Goal: Task Accomplishment & Management: Manage account settings

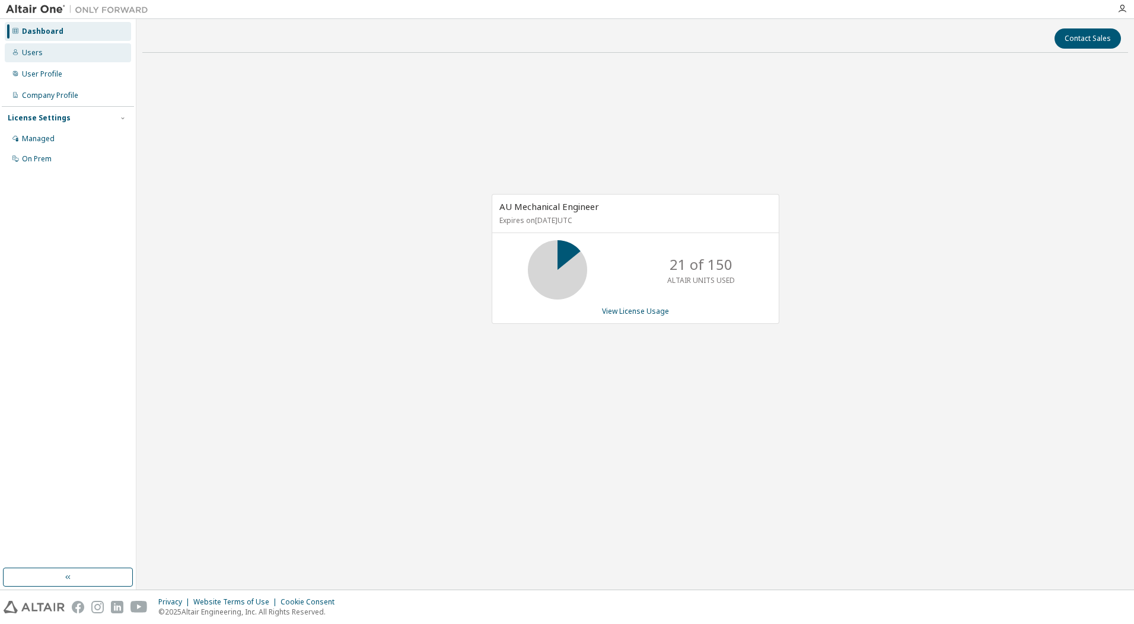
click at [38, 52] on div "Users" at bounding box center [32, 52] width 21 height 9
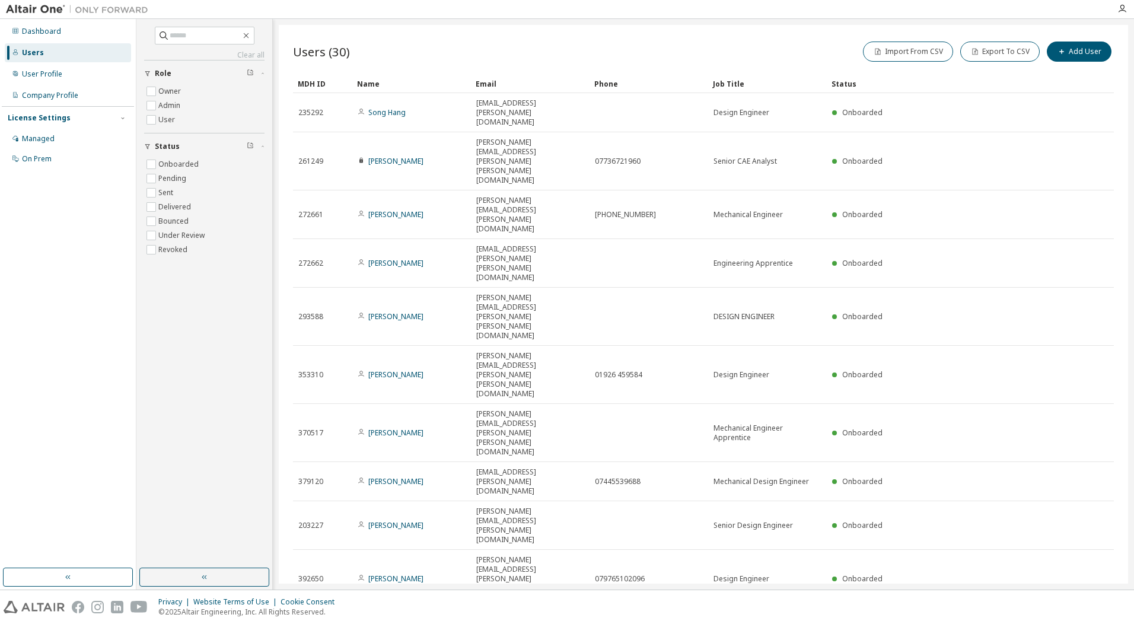
click at [1083, 615] on icon "button" at bounding box center [1084, 622] width 14 height 14
type input "*"
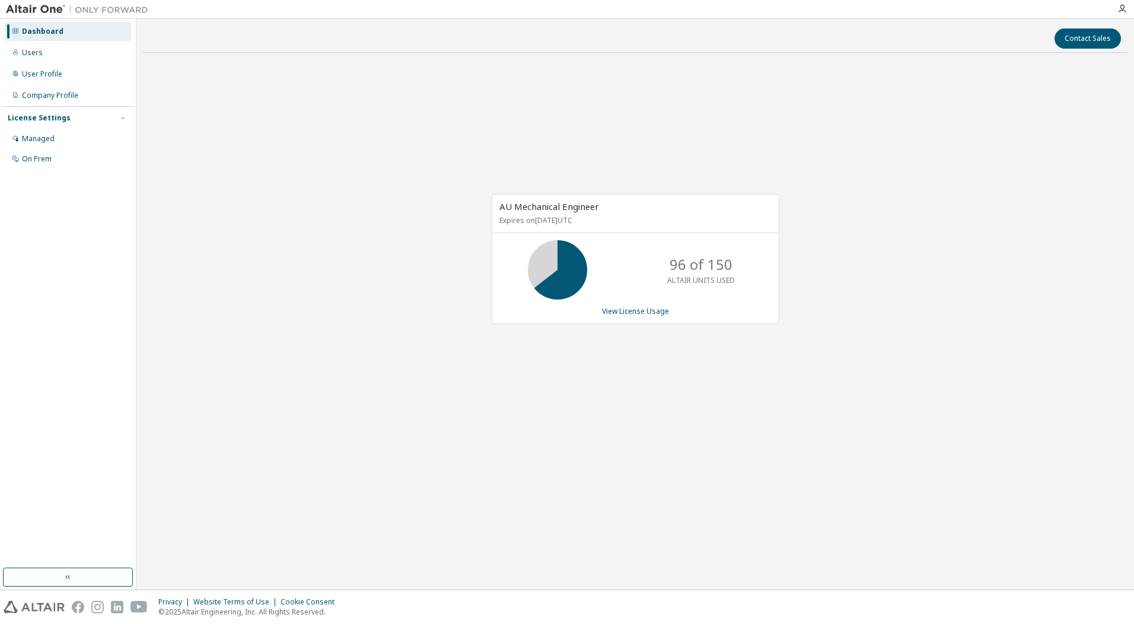
drag, startPoint x: 845, startPoint y: 506, endPoint x: 857, endPoint y: 489, distance: 20.8
click at [844, 507] on div "Contact Sales AU Mechanical Engineer Expires on [DATE] UTC 96 of 150 ALTAIR UNI…" at bounding box center [635, 304] width 986 height 559
click at [39, 136] on div "Managed" at bounding box center [38, 138] width 33 height 9
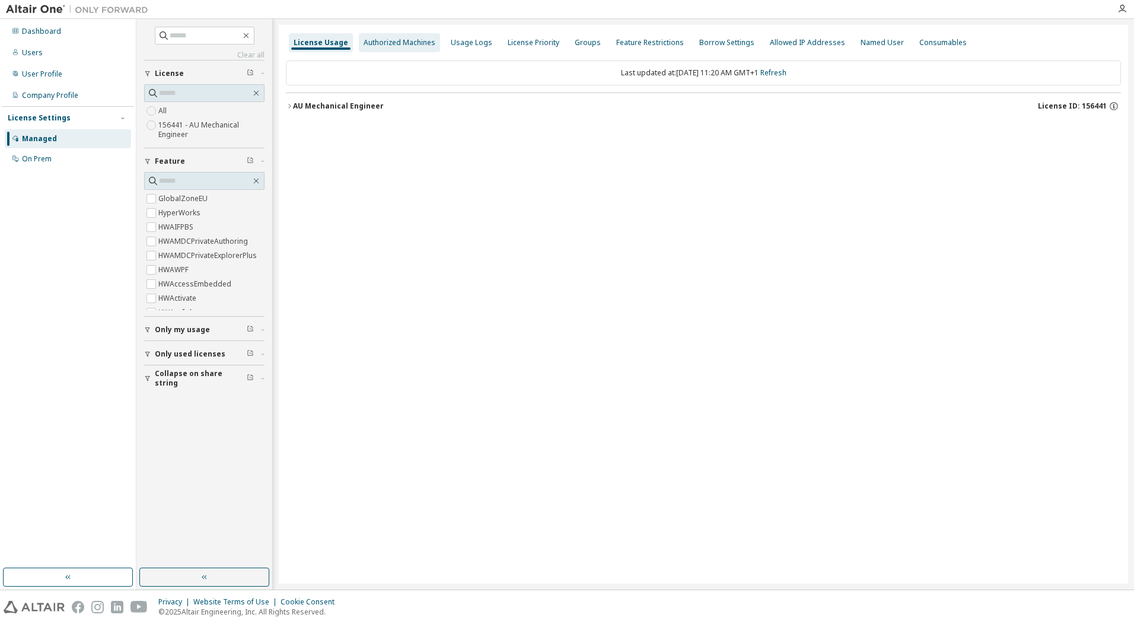
click at [428, 41] on div "Authorized Machines" at bounding box center [400, 42] width 72 height 9
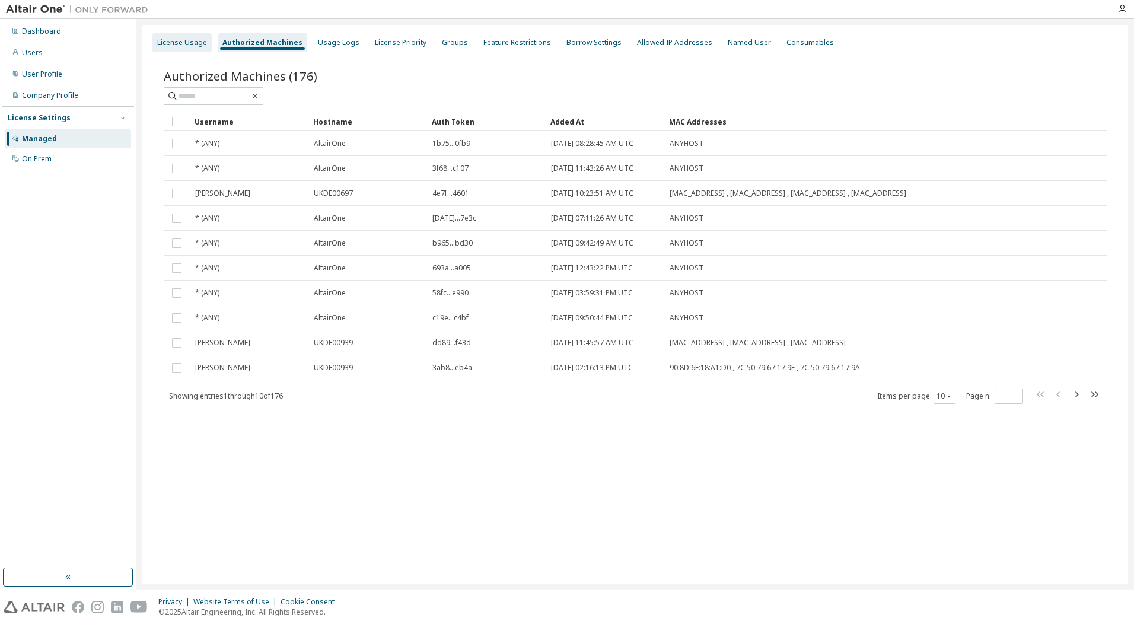
click at [192, 49] on div "License Usage" at bounding box center [181, 42] width 59 height 19
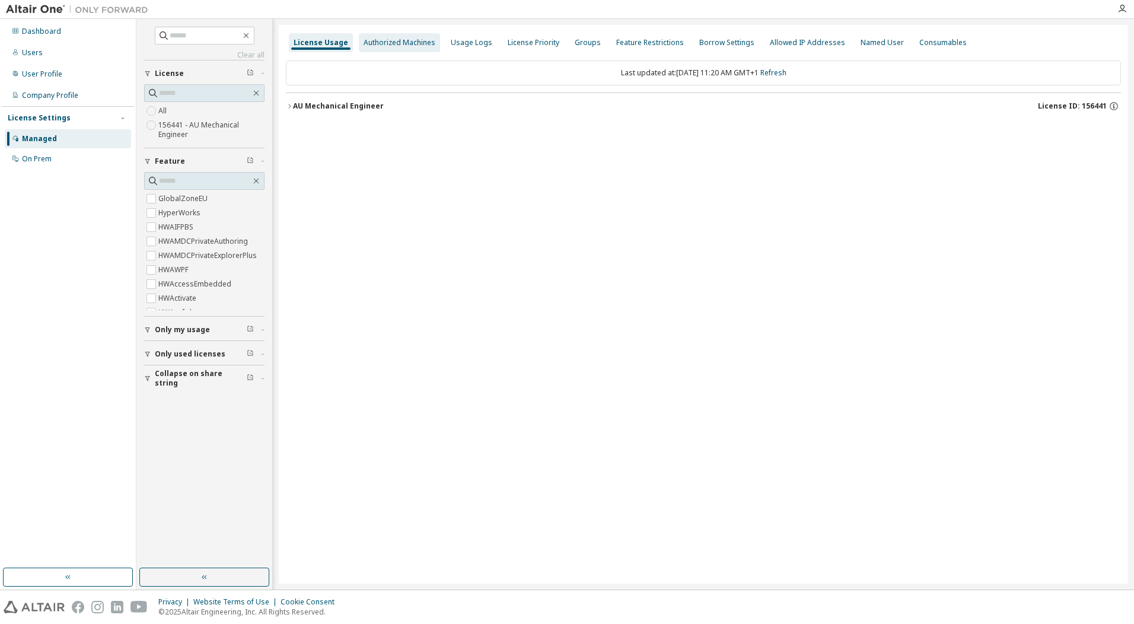
click at [400, 42] on div "Authorized Machines" at bounding box center [400, 42] width 72 height 9
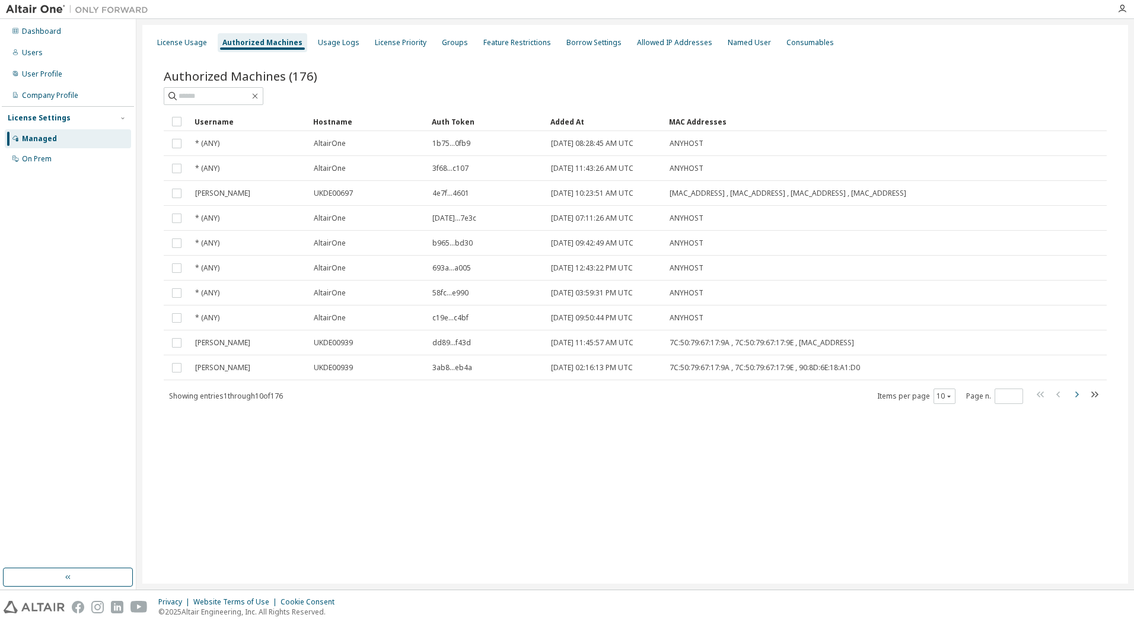
click at [1076, 396] on icon "button" at bounding box center [1077, 394] width 14 height 14
type input "*"
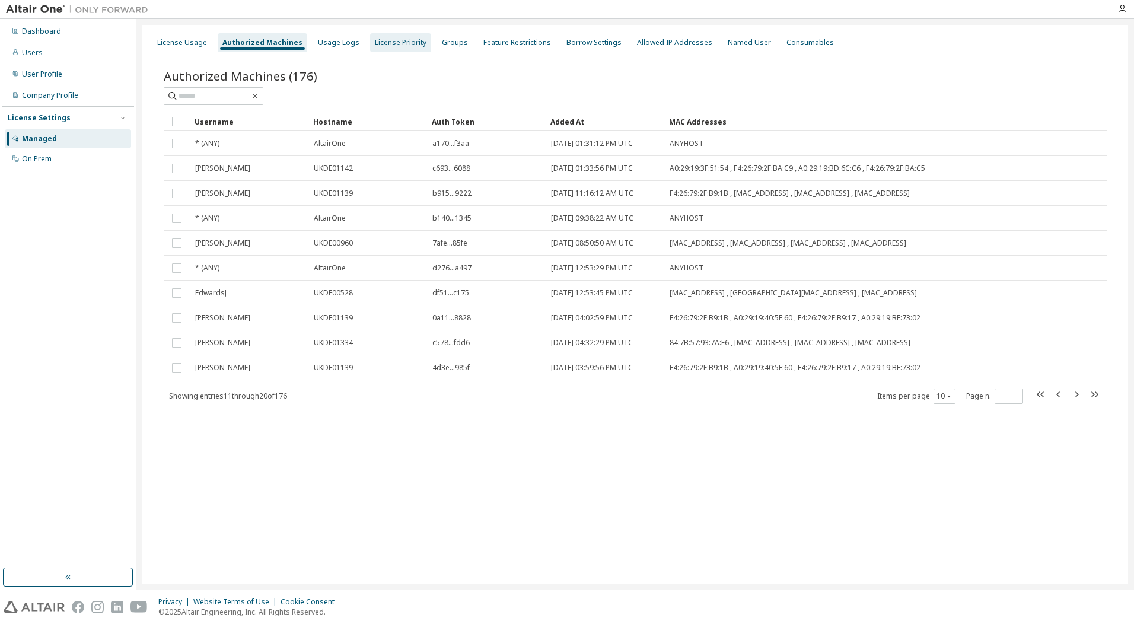
click at [405, 40] on div "License Priority" at bounding box center [401, 42] width 52 height 9
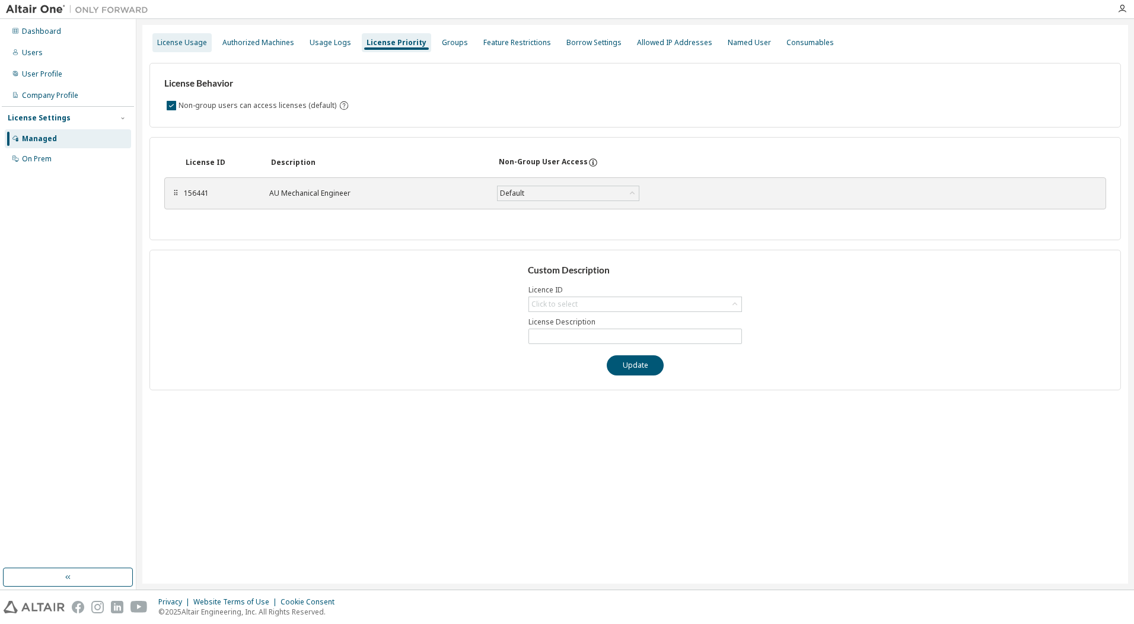
click at [201, 40] on div "License Usage" at bounding box center [182, 42] width 50 height 9
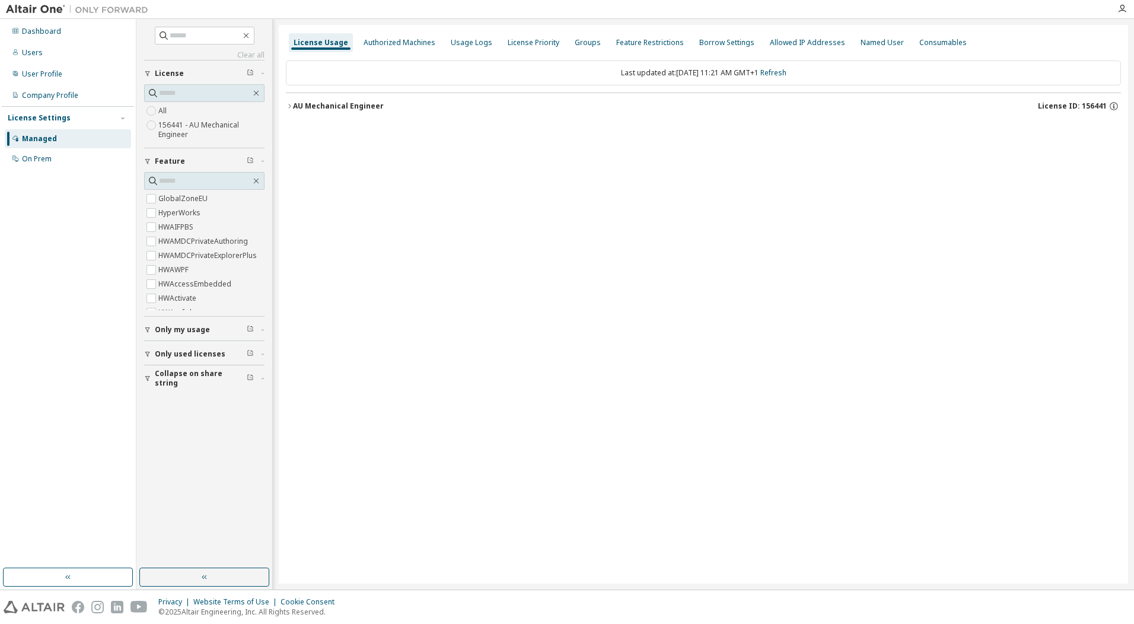
click at [188, 352] on span "Only used licenses" at bounding box center [190, 353] width 71 height 9
click at [218, 125] on label "156441 - AU Mechanical Engineer" at bounding box center [211, 130] width 106 height 24
click at [368, 39] on div "Authorized Machines" at bounding box center [400, 42] width 72 height 9
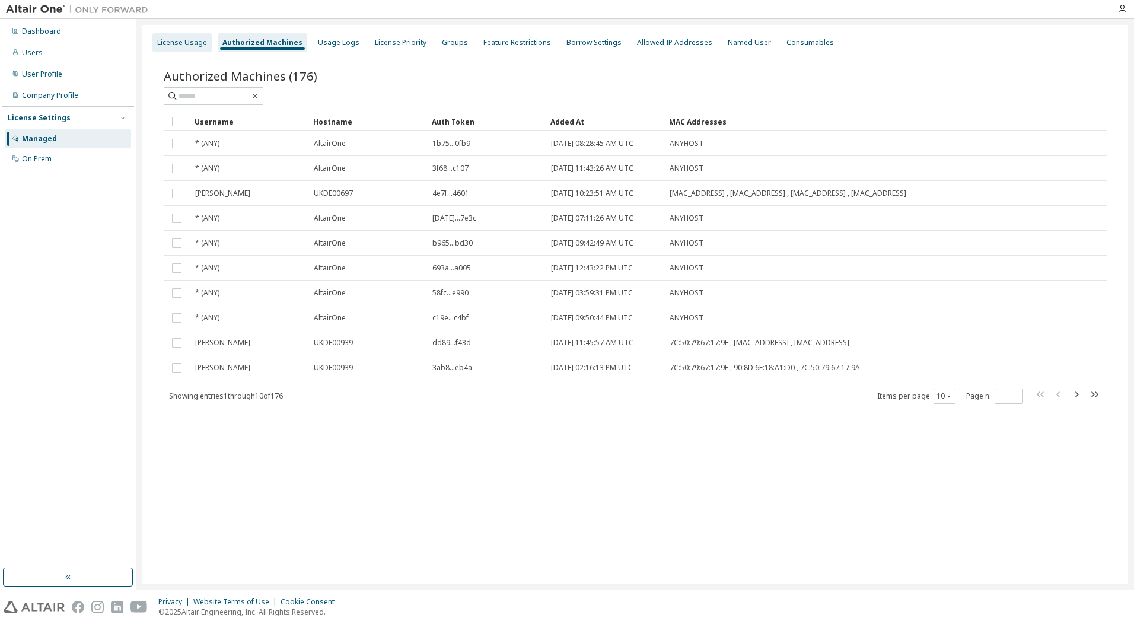
click at [179, 43] on div "License Usage" at bounding box center [182, 42] width 50 height 9
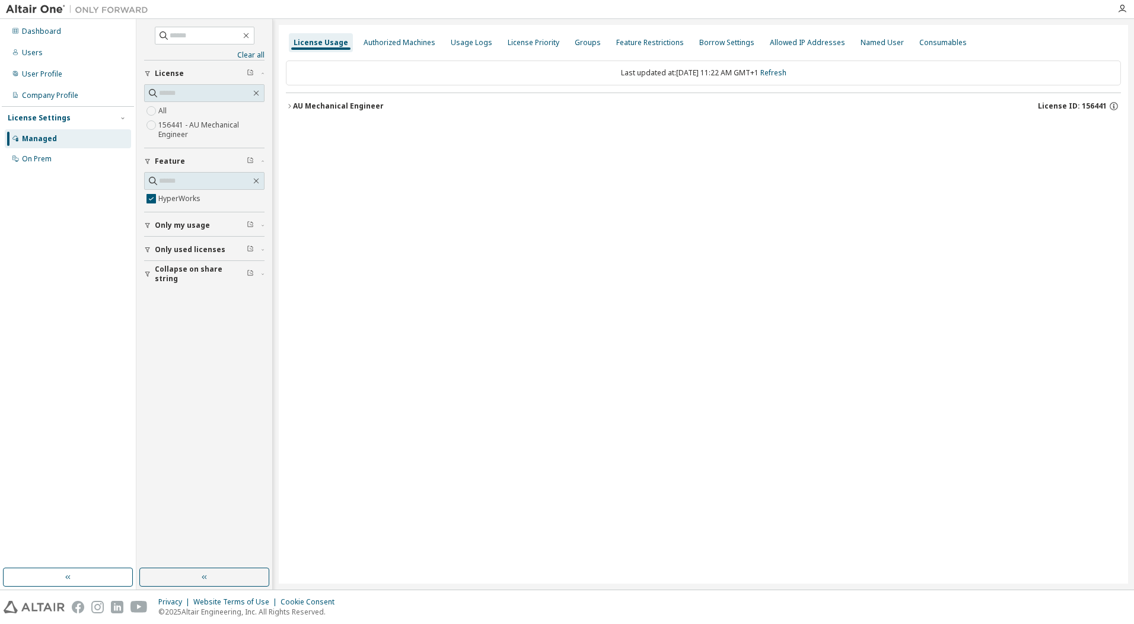
click at [150, 223] on icon "button" at bounding box center [147, 225] width 7 height 7
click at [149, 282] on icon "button" at bounding box center [147, 284] width 7 height 7
click at [352, 106] on div "AU Mechanical Engineer" at bounding box center [338, 105] width 91 height 9
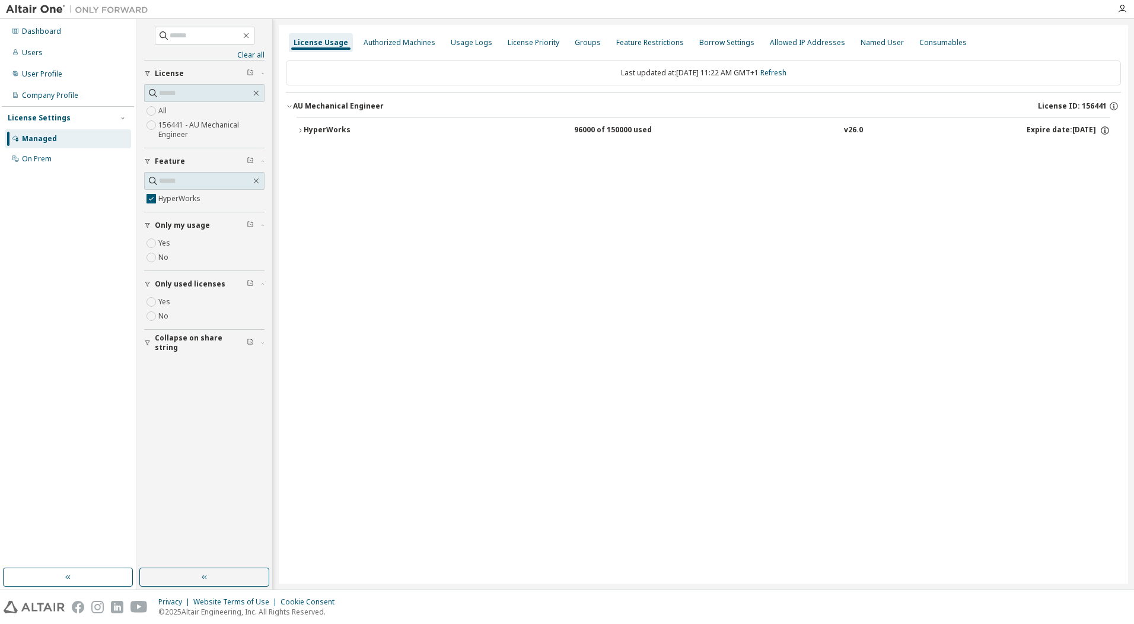
click at [300, 132] on icon "button" at bounding box center [300, 130] width 7 height 7
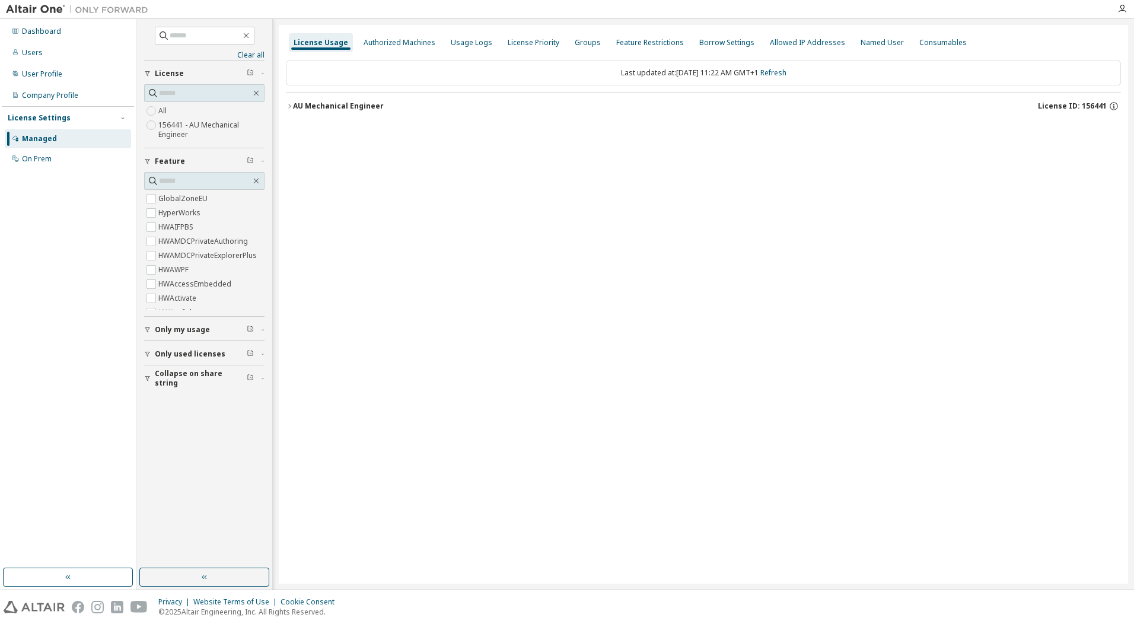
click at [289, 105] on icon "button" at bounding box center [289, 106] width 7 height 7
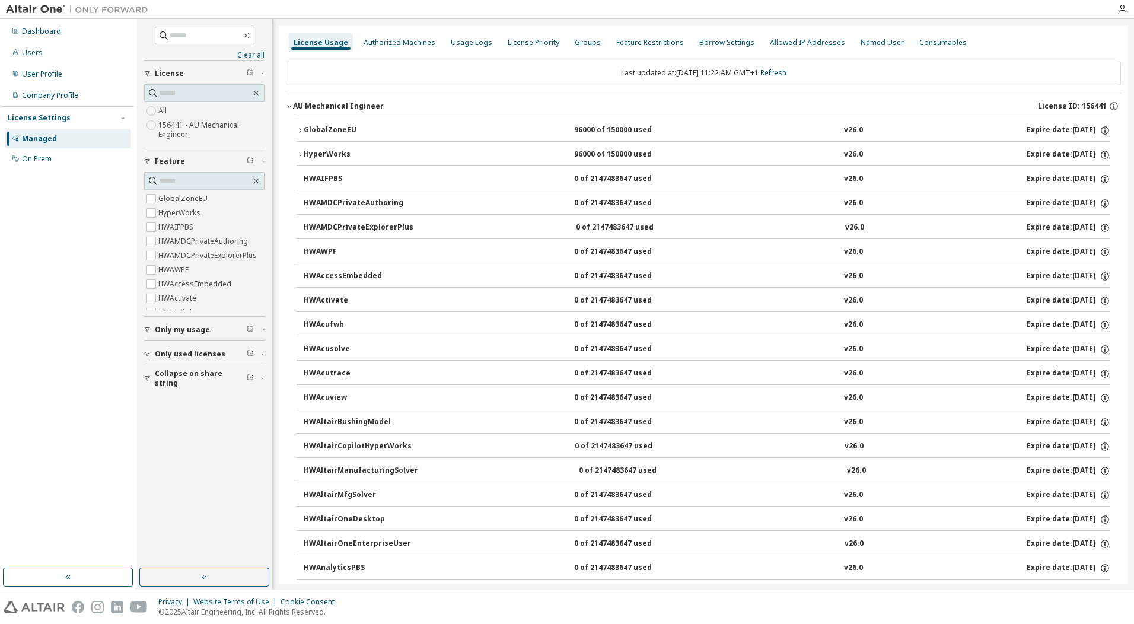
click at [305, 157] on div "HyperWorks" at bounding box center [357, 155] width 107 height 11
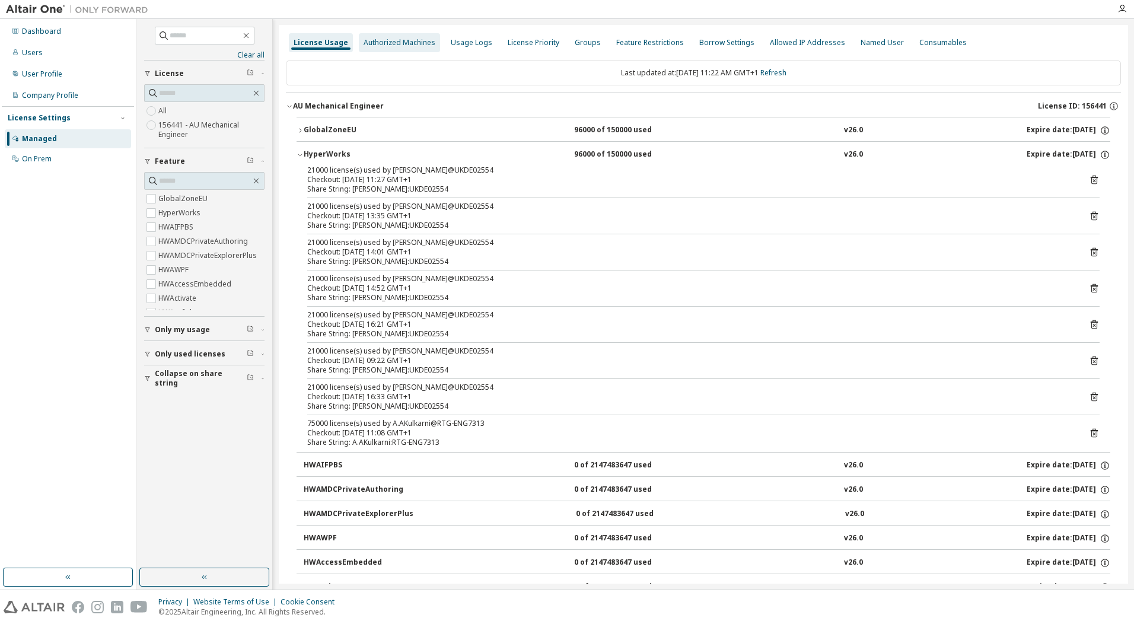
click at [422, 44] on div "Authorized Machines" at bounding box center [400, 42] width 72 height 9
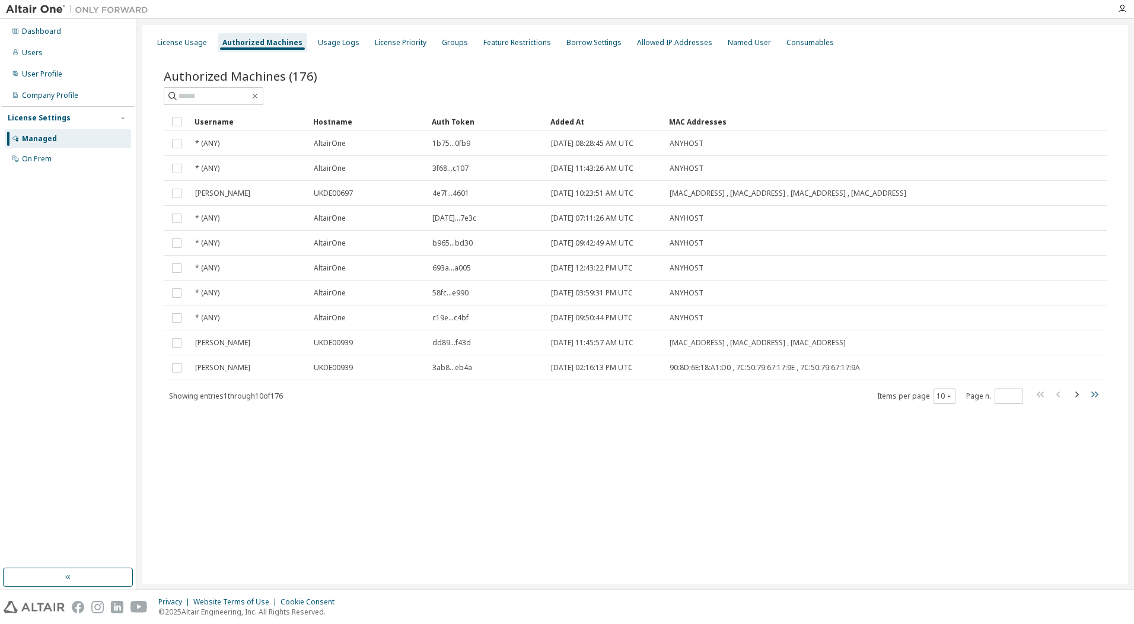
click at [1097, 392] on icon "button" at bounding box center [1095, 394] width 14 height 14
type input "**"
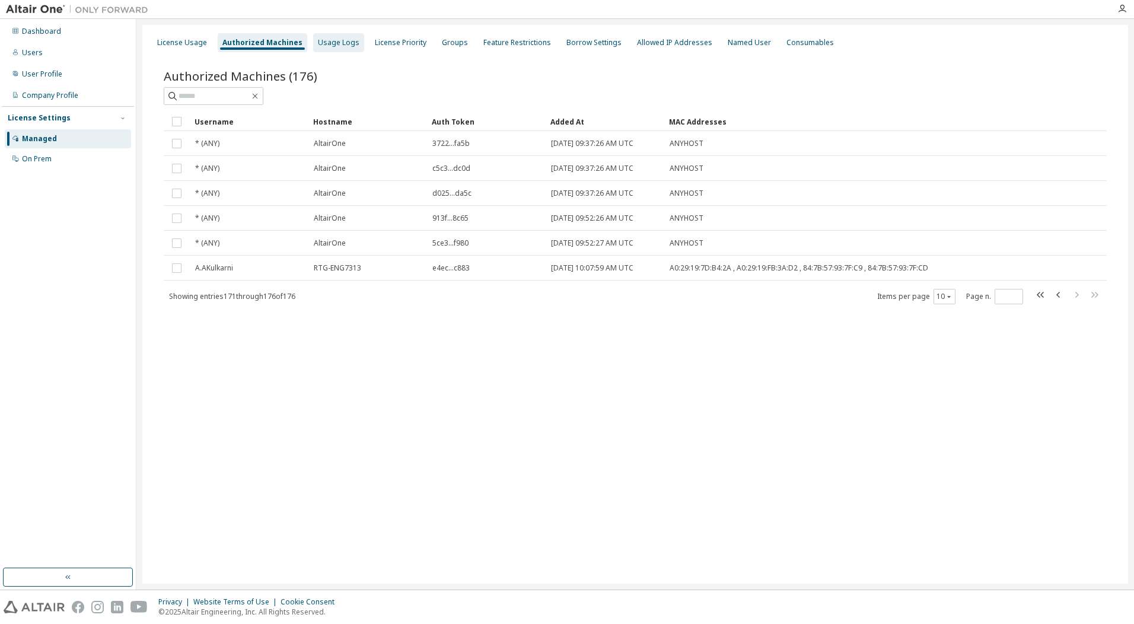
click at [340, 43] on div "Usage Logs" at bounding box center [339, 42] width 42 height 9
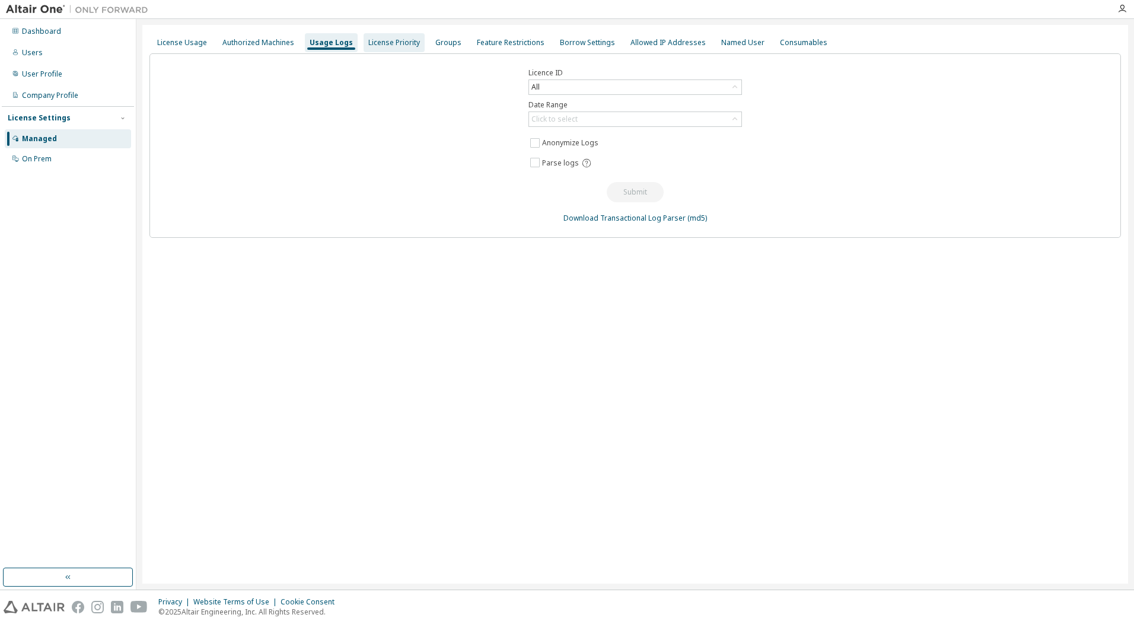
click at [391, 40] on div "License Priority" at bounding box center [394, 42] width 52 height 9
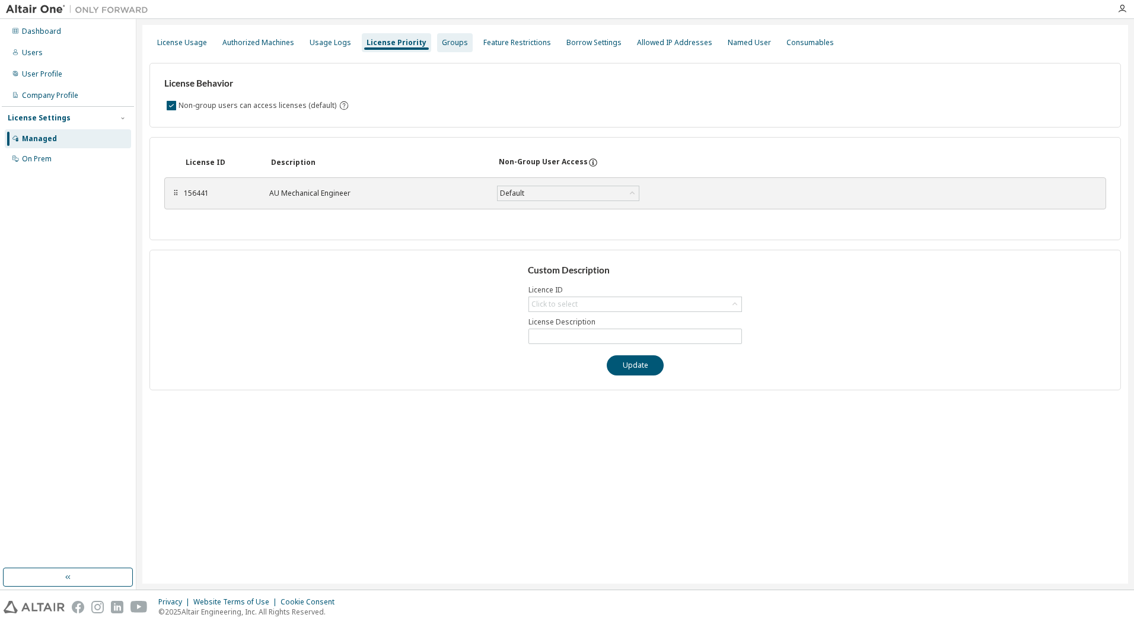
click at [447, 44] on div "Groups" at bounding box center [455, 42] width 26 height 9
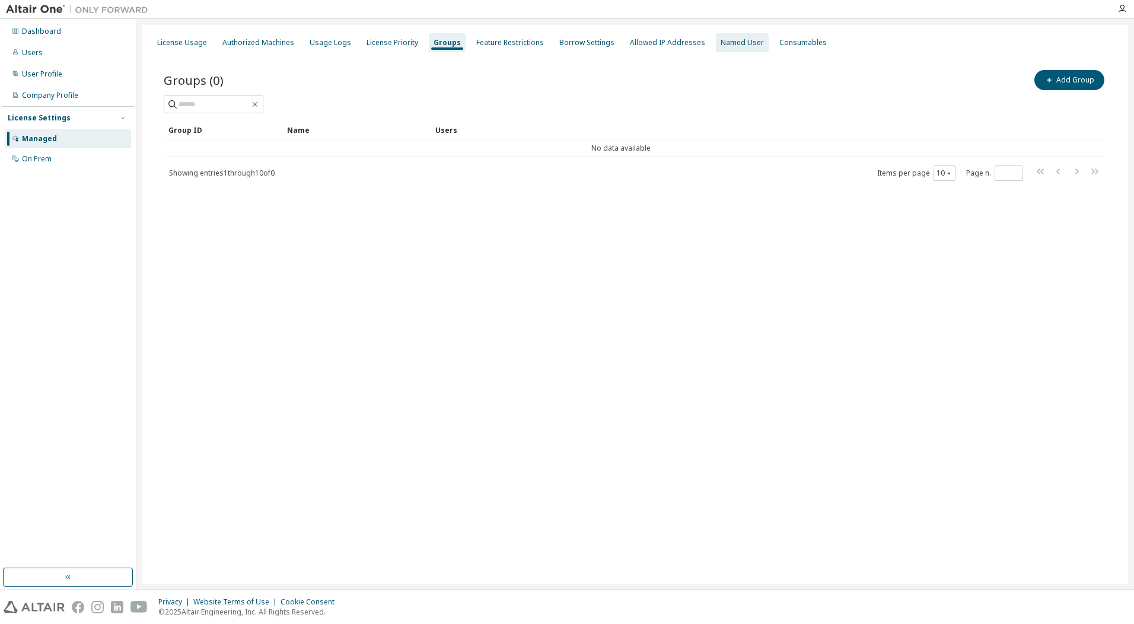
click at [721, 39] on div "Named User" at bounding box center [742, 42] width 43 height 9
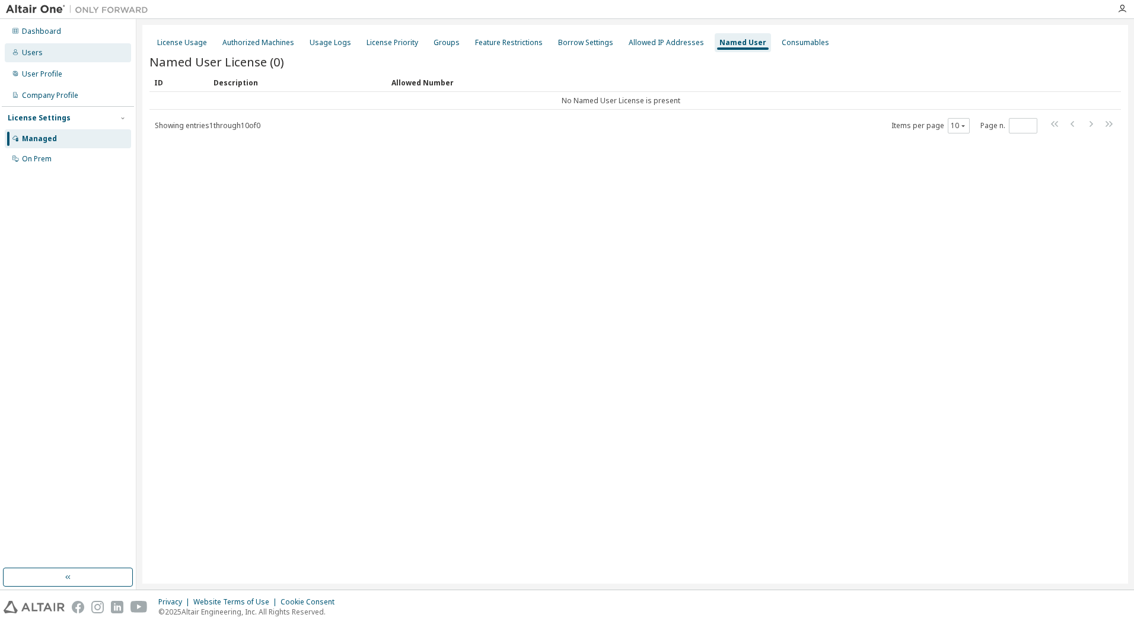
click at [32, 47] on div "Users" at bounding box center [68, 52] width 126 height 19
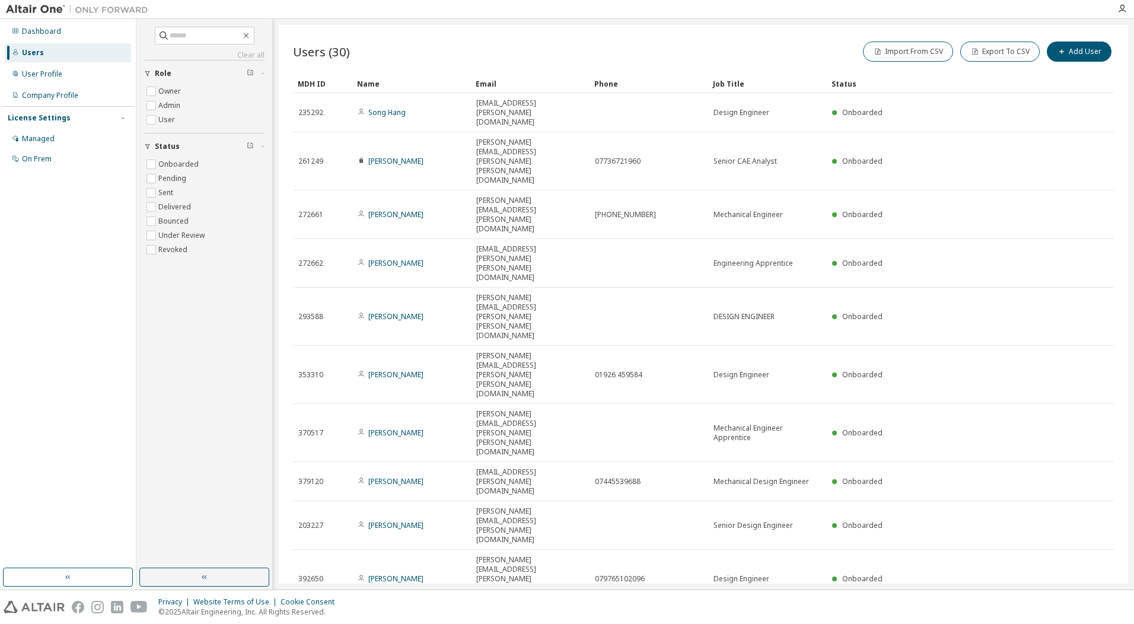
click at [1084, 615] on button "button" at bounding box center [1084, 623] width 14 height 17
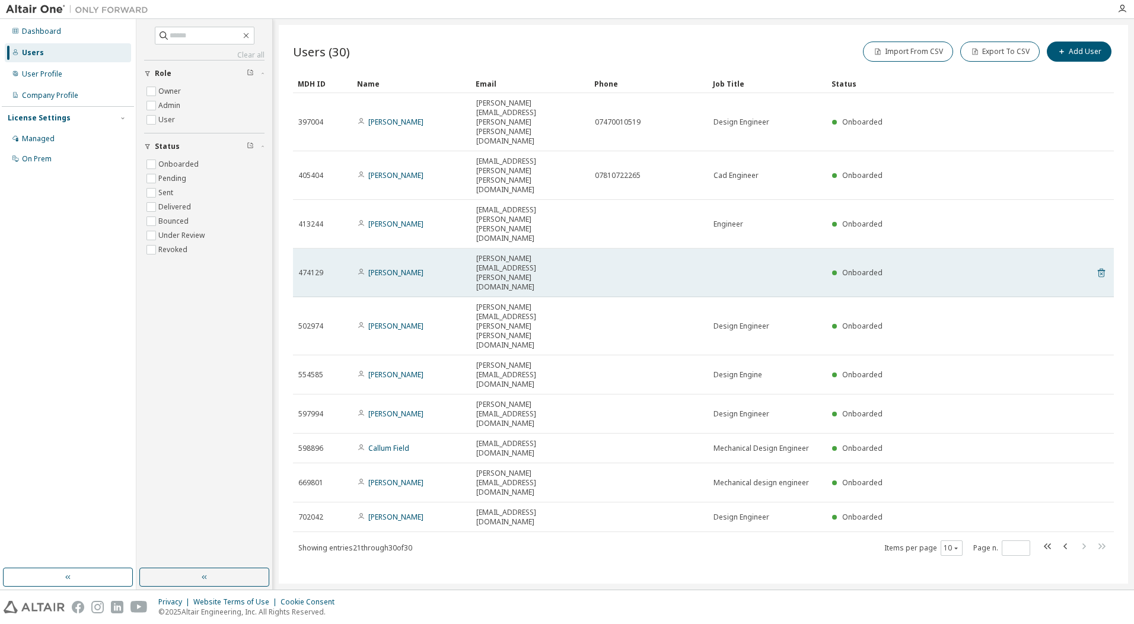
click at [1102, 266] on icon at bounding box center [1101, 273] width 11 height 14
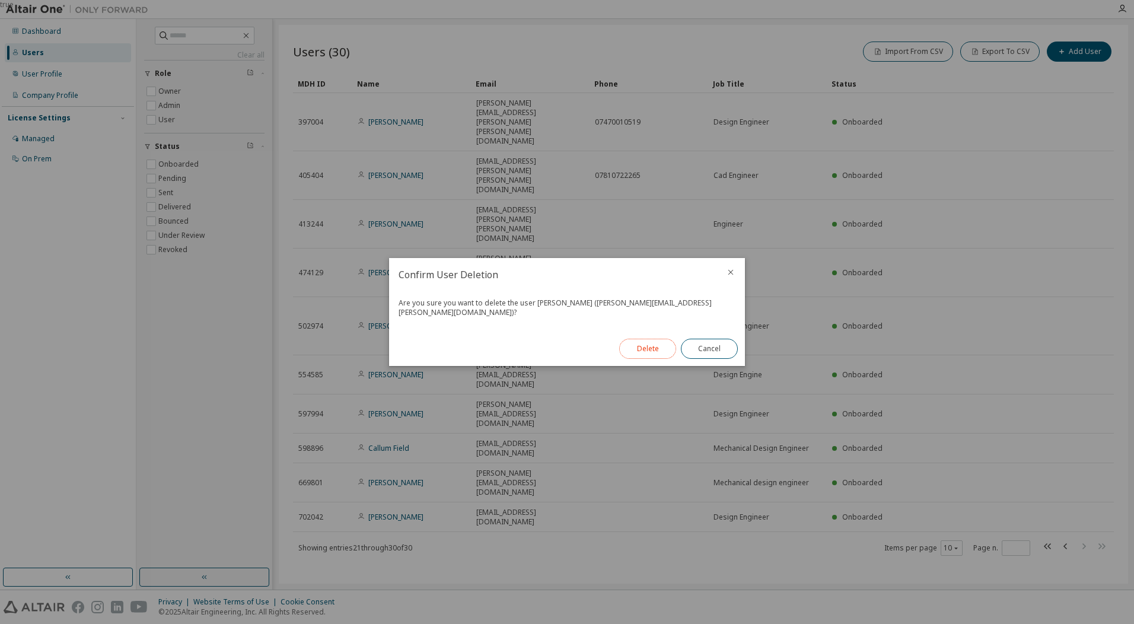
click at [646, 347] on button "Delete" at bounding box center [647, 349] width 57 height 20
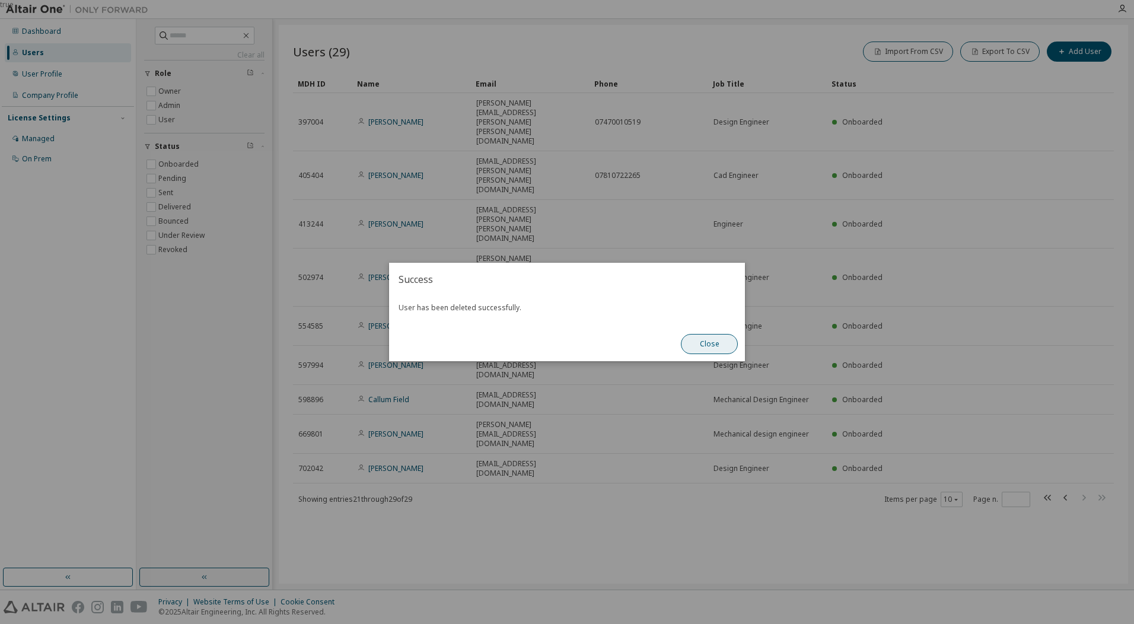
click at [735, 344] on button "Close" at bounding box center [709, 344] width 57 height 20
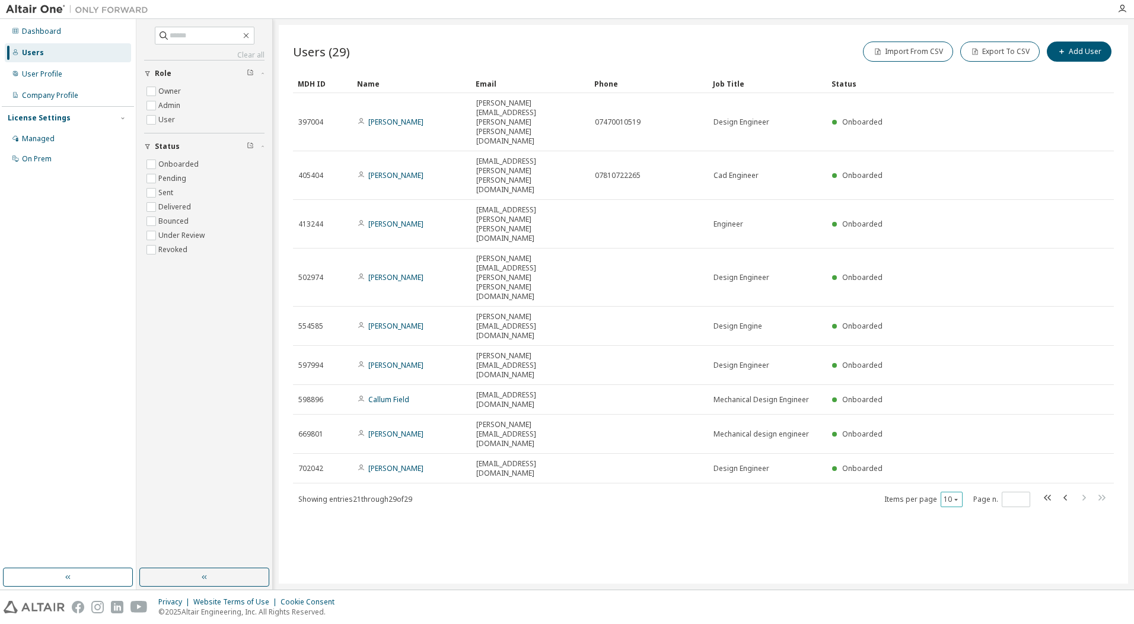
click at [955, 496] on icon "button" at bounding box center [956, 499] width 7 height 7
click at [743, 408] on div "Users (29) Import From CSV Export To CSV Add User Clear Load Save Save As Field…" at bounding box center [704, 304] width 850 height 559
click at [1064, 491] on icon "button" at bounding box center [1066, 498] width 14 height 14
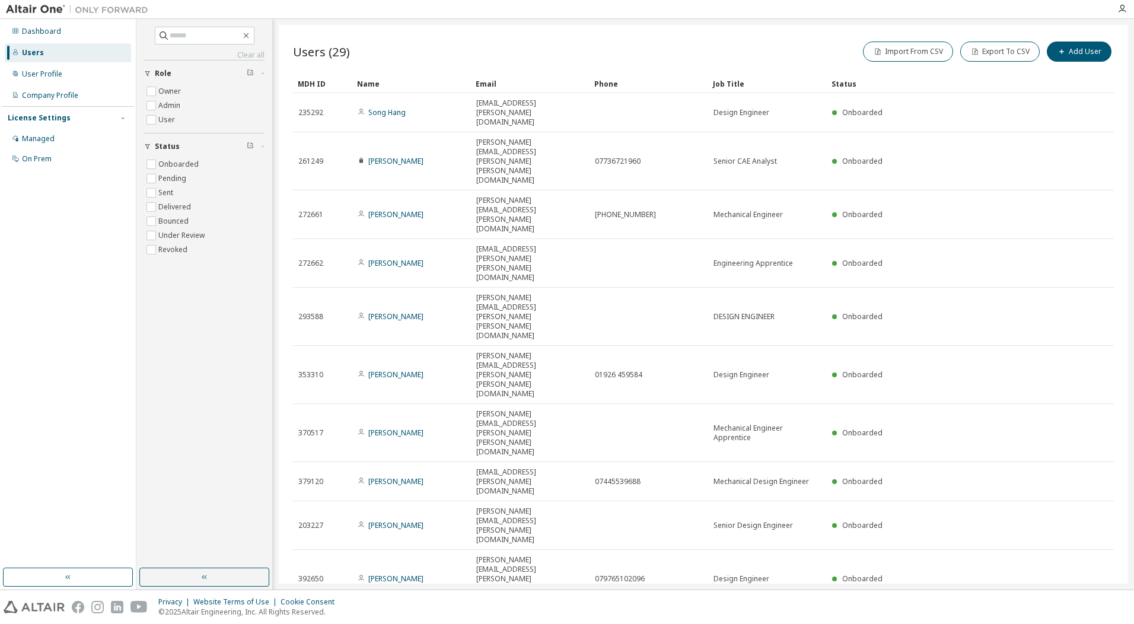
click at [1066, 615] on icon "button" at bounding box center [1066, 622] width 14 height 14
type input "*"
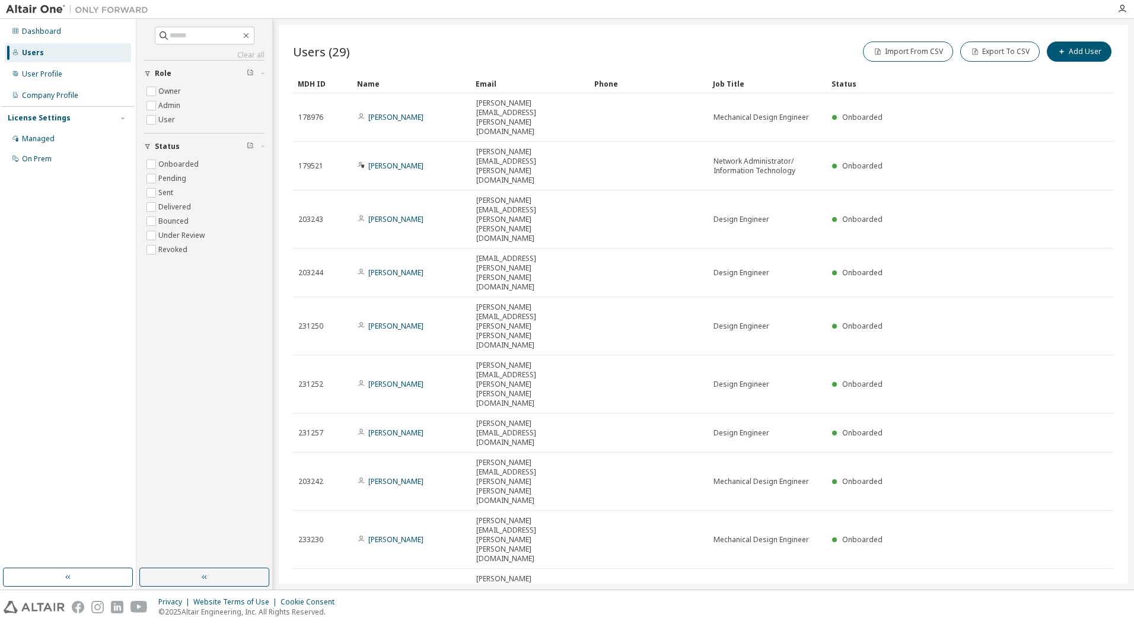
click at [828, 609] on div "Privacy Website Terms of Use Cookie Consent © 2025 Altair Engineering, Inc. All…" at bounding box center [567, 607] width 1134 height 34
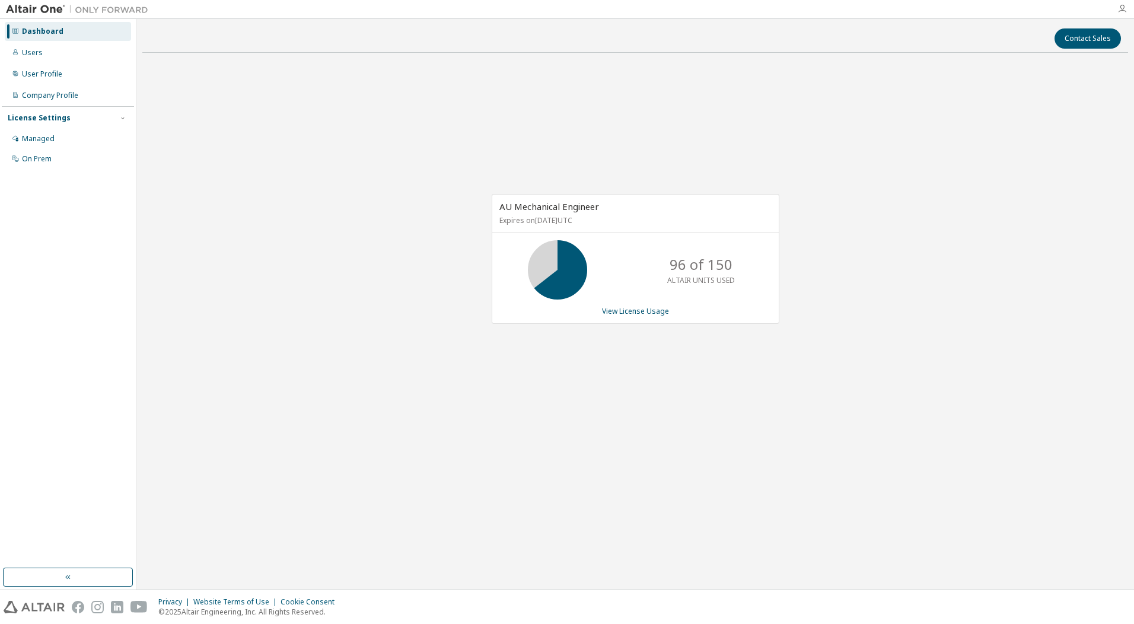
click at [1126, 5] on icon "button" at bounding box center [1122, 8] width 9 height 9
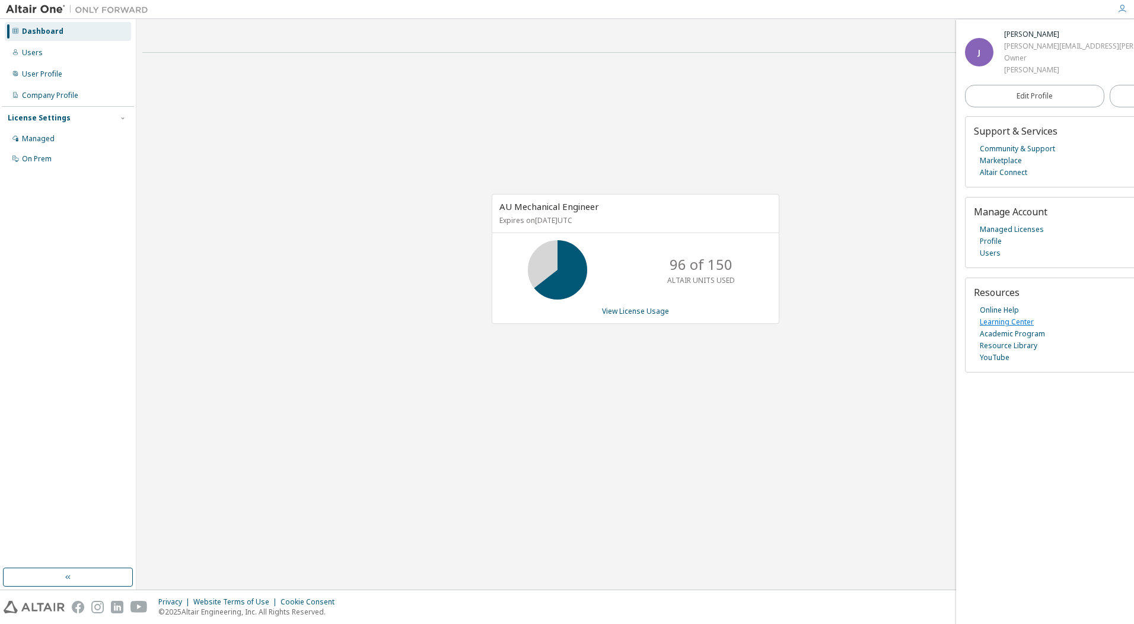
click at [1023, 320] on link "Learning Center" at bounding box center [1007, 322] width 54 height 12
